Goal: Contribute content: Contribute content

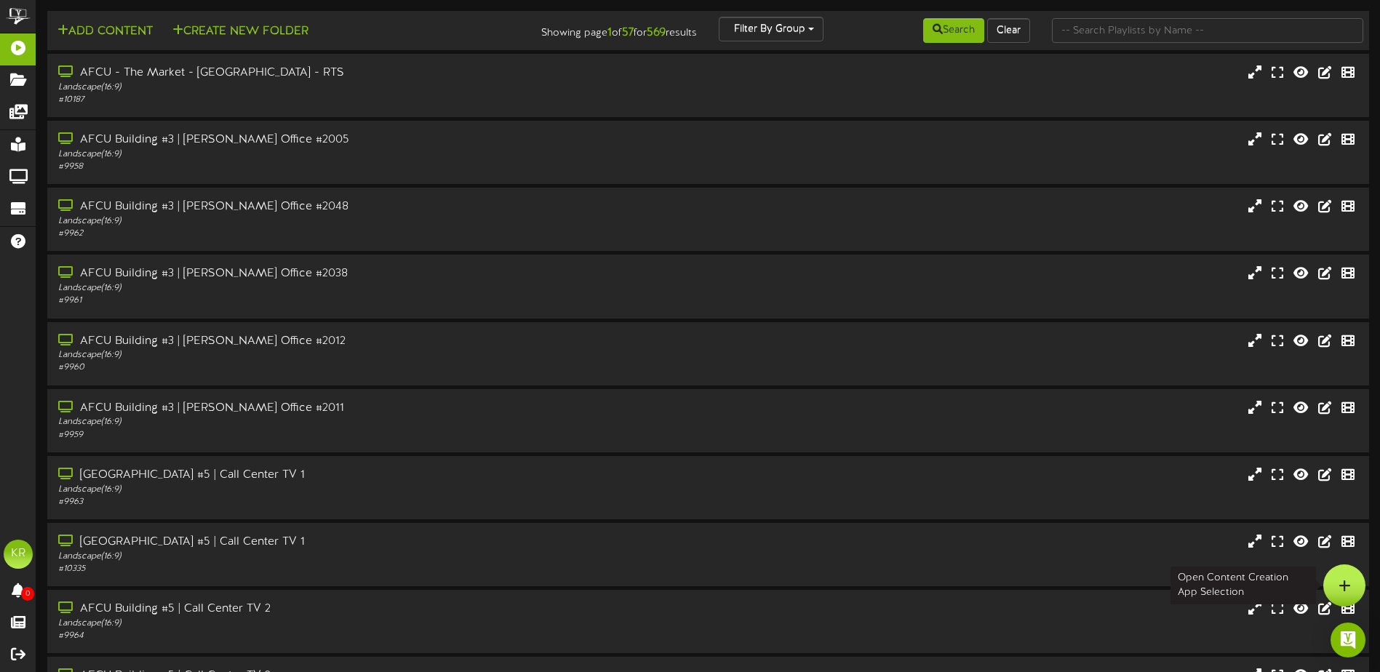
click at [1349, 577] on div at bounding box center [1344, 585] width 42 height 42
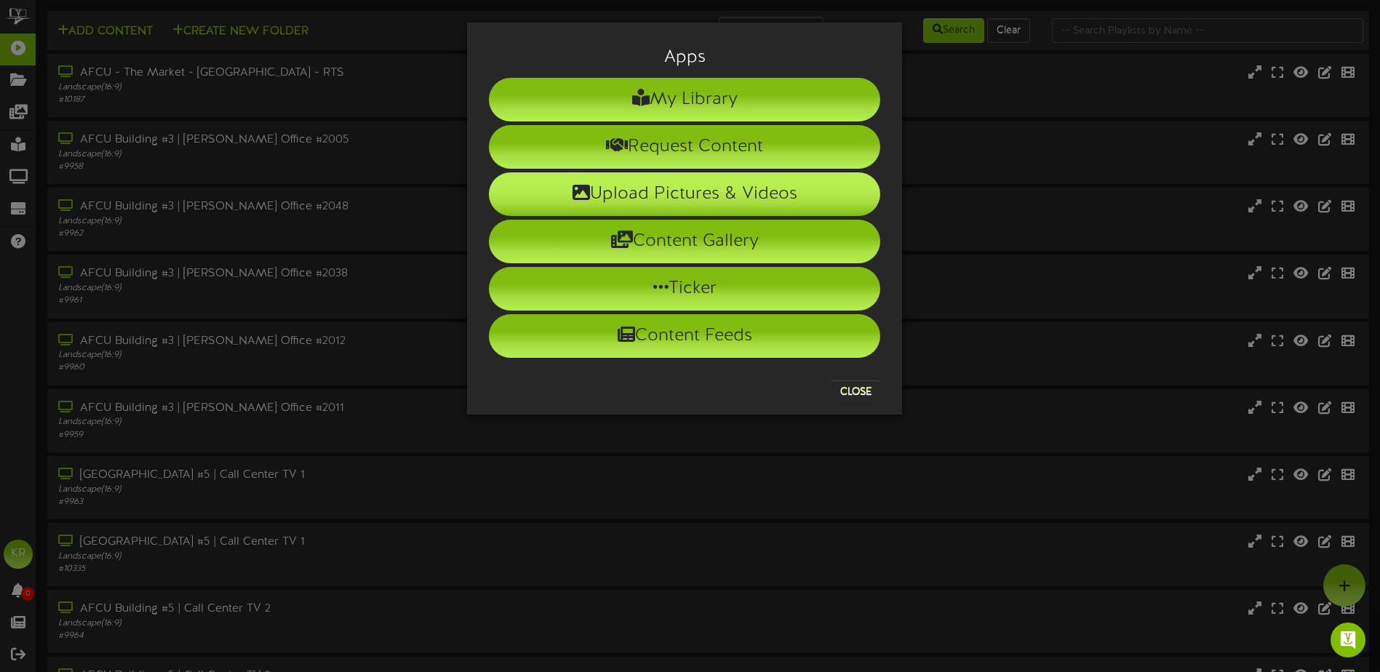
click at [715, 195] on li "Upload Pictures & Videos" at bounding box center [684, 194] width 391 height 44
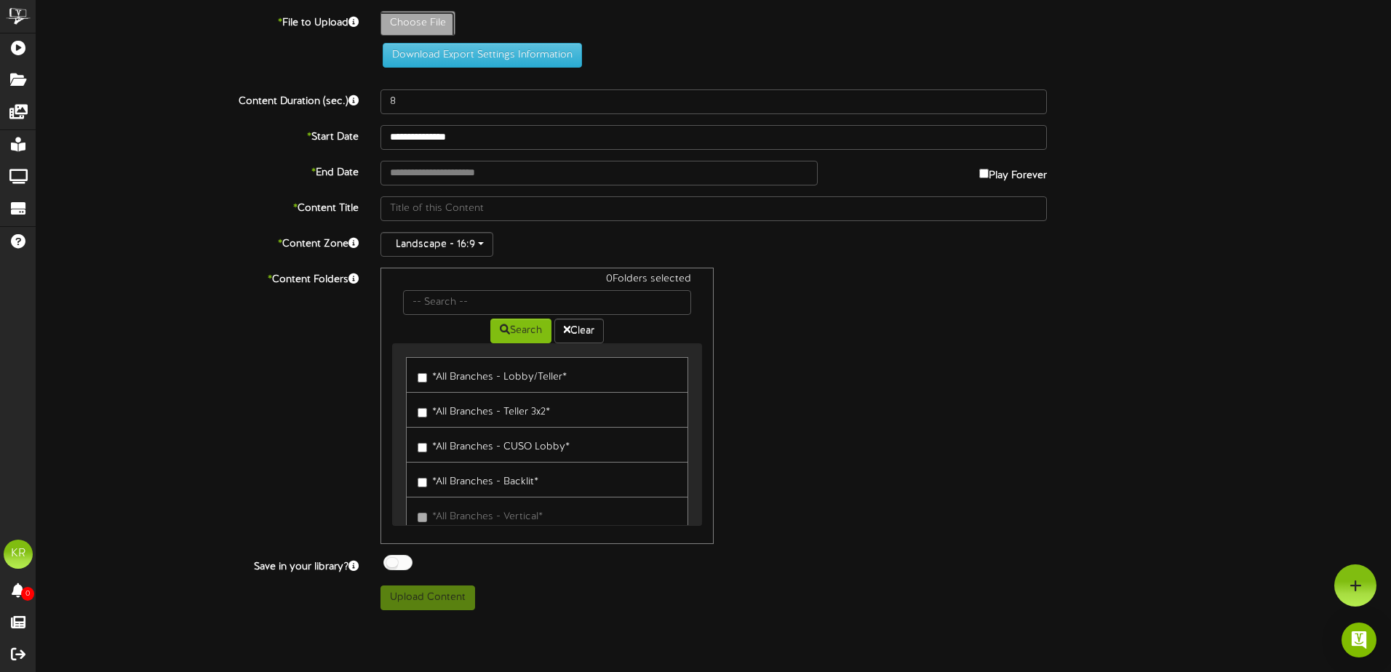
type input "**********"
type input "Potatoday"
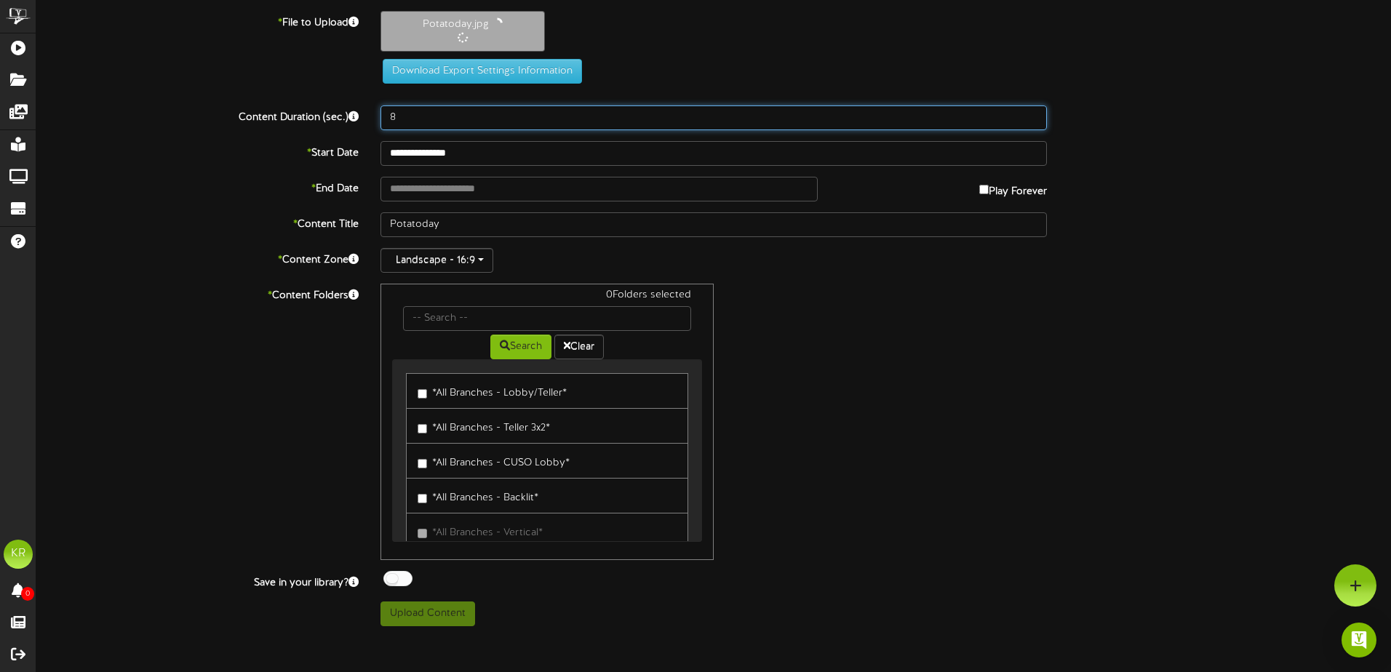
drag, startPoint x: 407, startPoint y: 117, endPoint x: 356, endPoint y: 119, distance: 51.7
click at [356, 119] on div "Content Duration (sec.) 8" at bounding box center [713, 117] width 1376 height 25
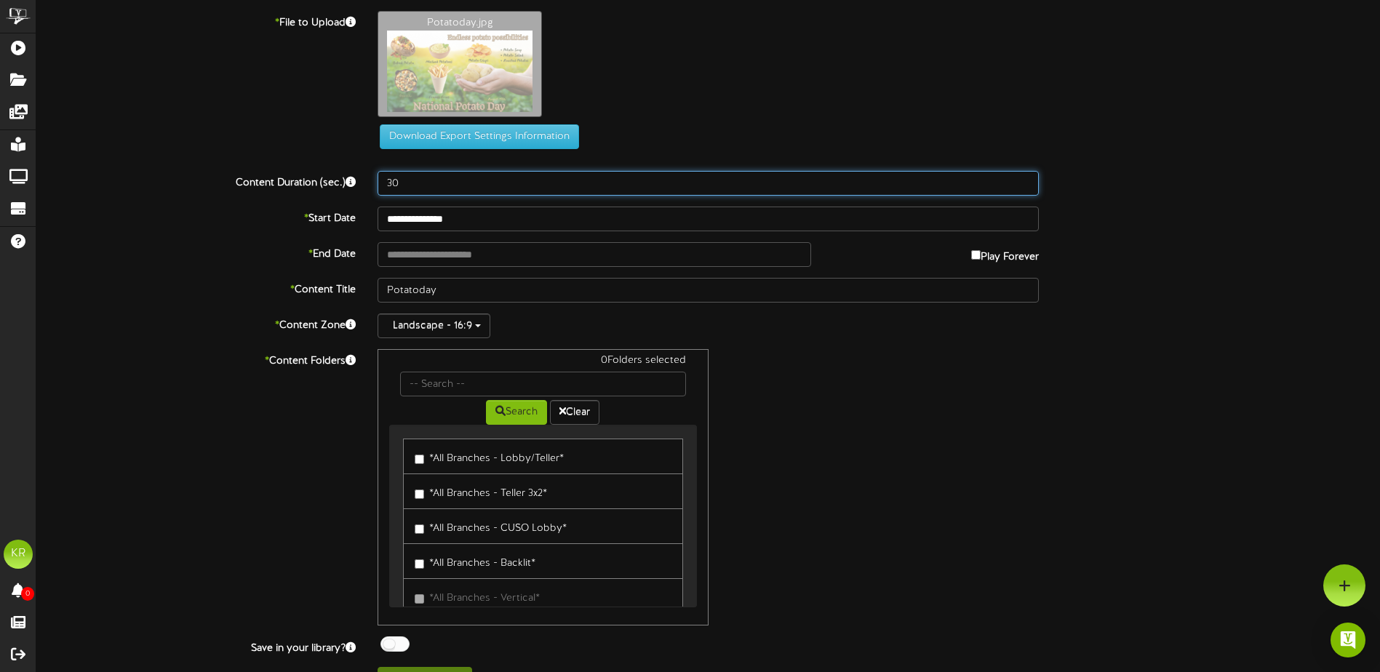
click at [444, 189] on input "30" at bounding box center [708, 183] width 661 height 25
type input "30"
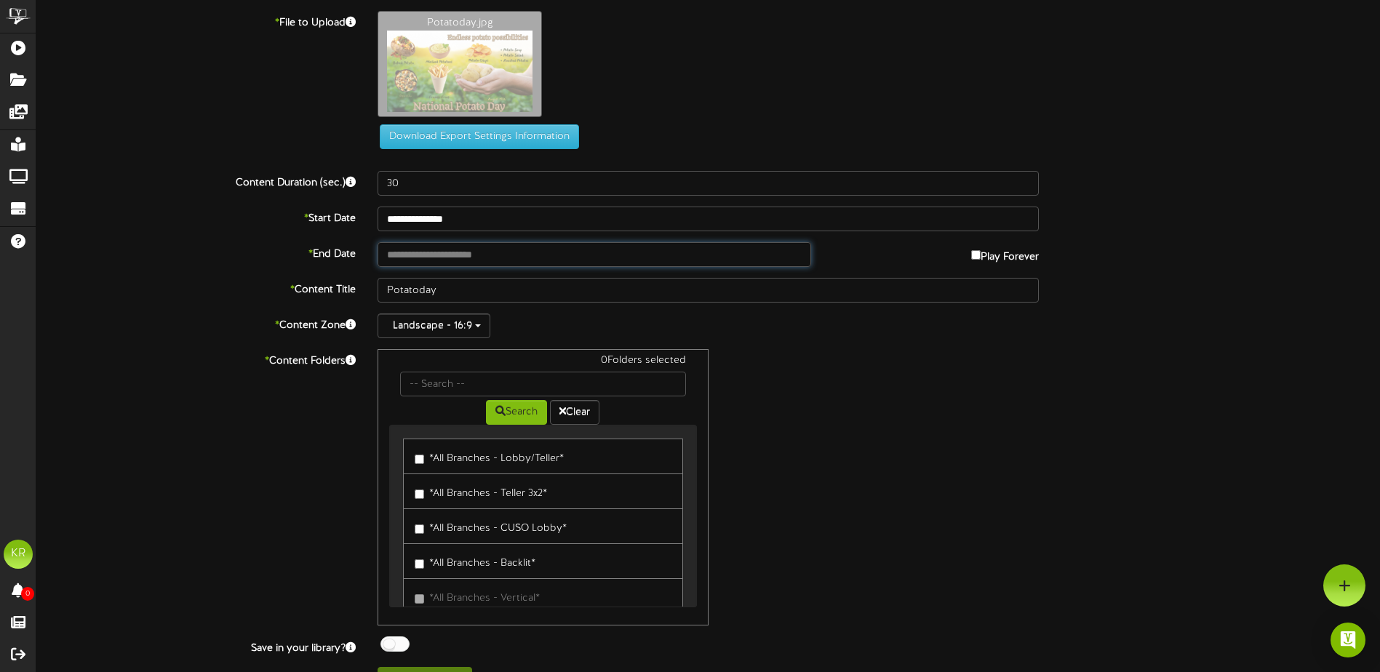
click at [431, 257] on input "text" at bounding box center [595, 254] width 434 height 25
type input "**********"
click at [450, 391] on input "text" at bounding box center [542, 384] width 285 height 25
type input "Center"
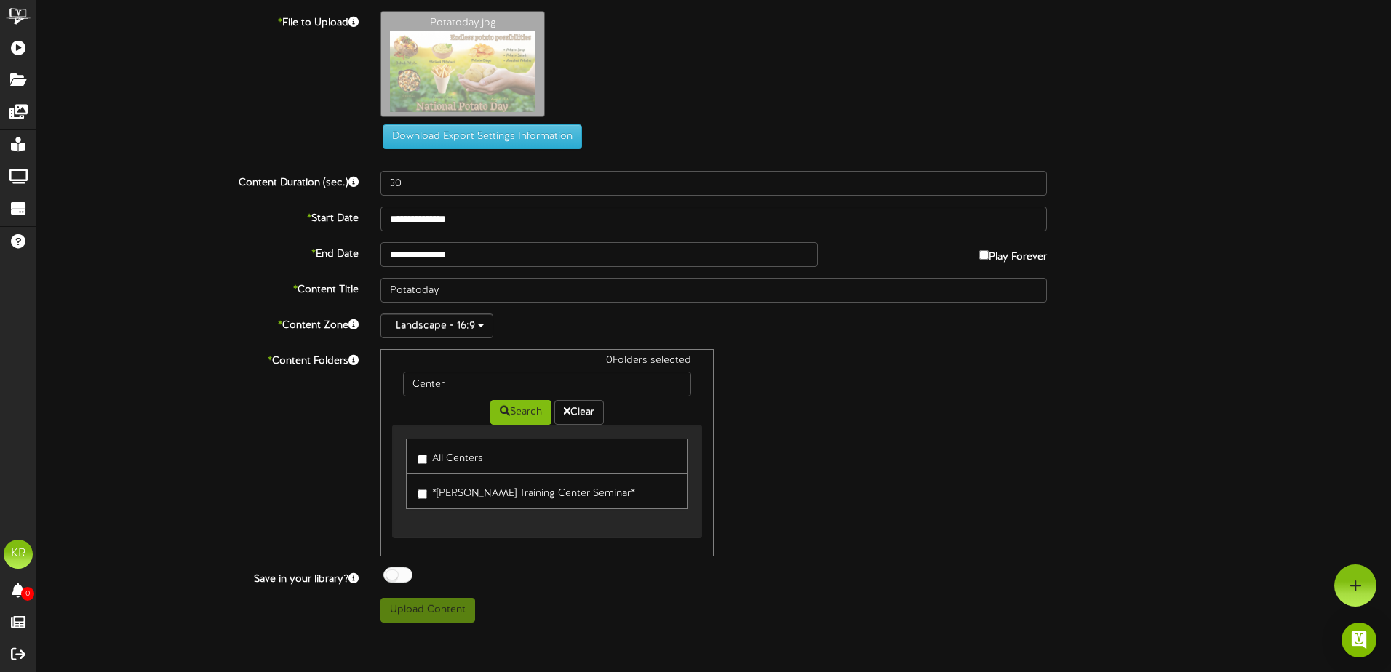
click at [455, 453] on label "All Centers" at bounding box center [450, 457] width 65 height 20
click at [402, 575] on div at bounding box center [397, 574] width 29 height 15
click at [436, 610] on button "Upload Content" at bounding box center [427, 610] width 95 height 25
